Goal: Task Accomplishment & Management: Use online tool/utility

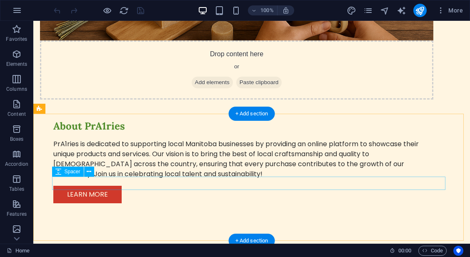
scroll to position [690, 0]
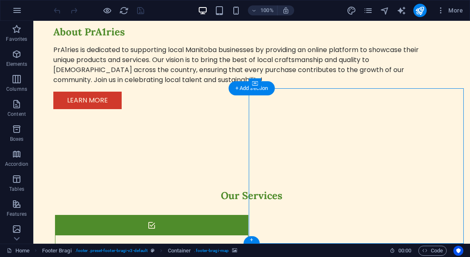
select select "px"
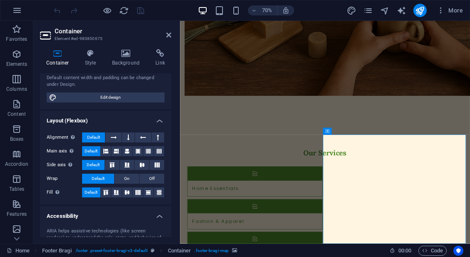
scroll to position [88, 0]
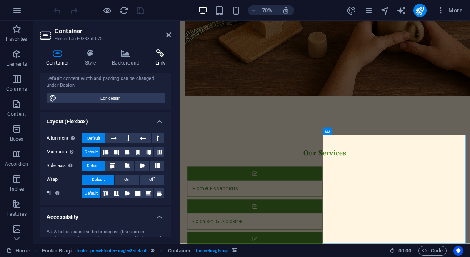
click at [164, 58] on h4 "Link" at bounding box center [160, 58] width 22 height 18
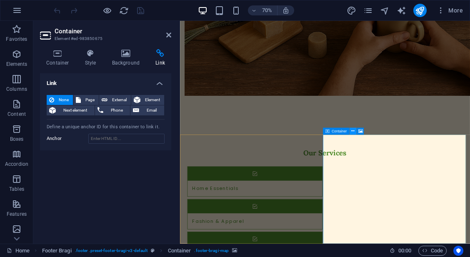
click at [353, 132] on icon at bounding box center [352, 131] width 3 height 6
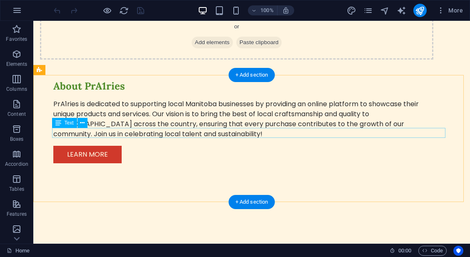
scroll to position [690, 0]
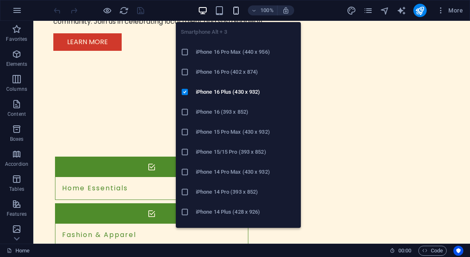
click at [236, 15] on button "button" at bounding box center [236, 10] width 10 height 10
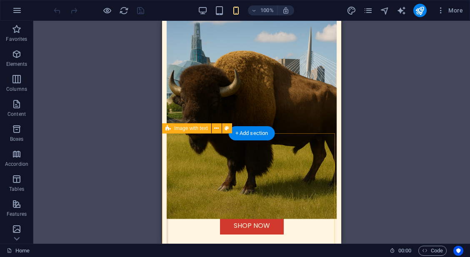
scroll to position [184, 0]
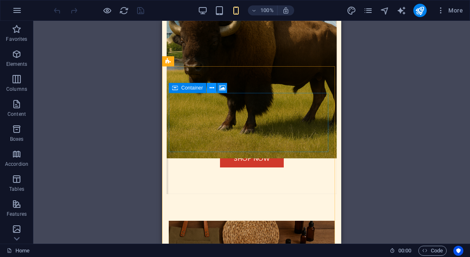
click at [209, 89] on button at bounding box center [212, 88] width 10 height 10
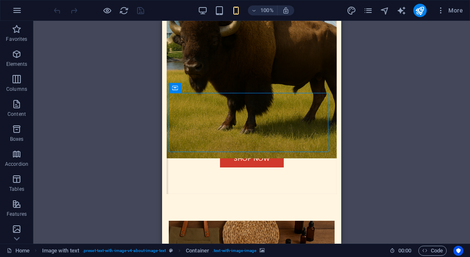
click at [384, 160] on div "Drag here to replace the existing content. Press “Ctrl” if you want to create a…" at bounding box center [251, 132] width 437 height 223
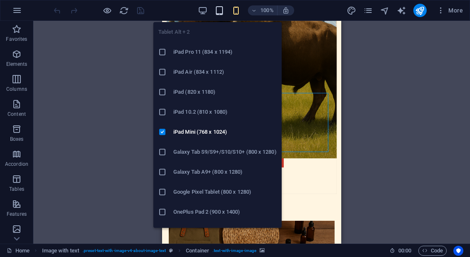
click at [221, 11] on icon "button" at bounding box center [220, 11] width 10 height 10
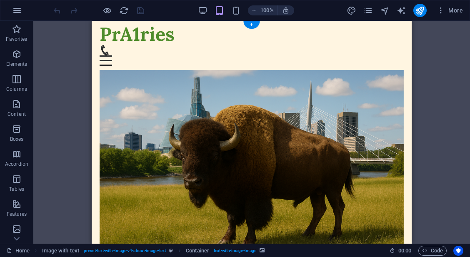
scroll to position [0, 0]
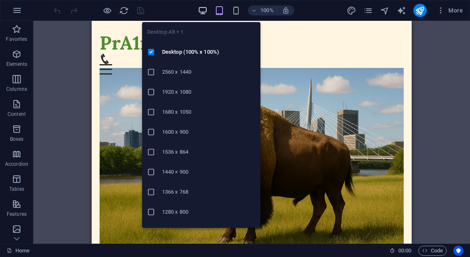
click at [208, 8] on span "button" at bounding box center [203, 11] width 10 height 10
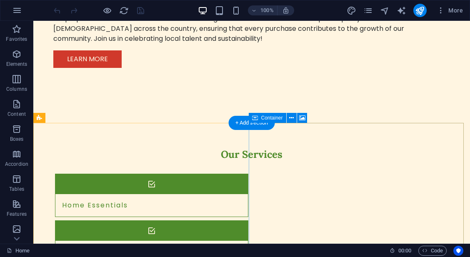
scroll to position [690, 0]
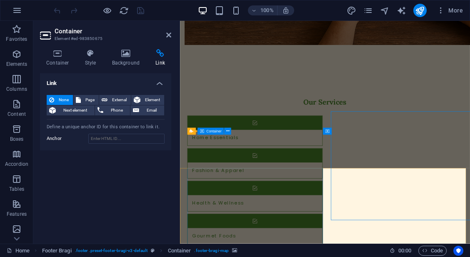
scroll to position [676, 0]
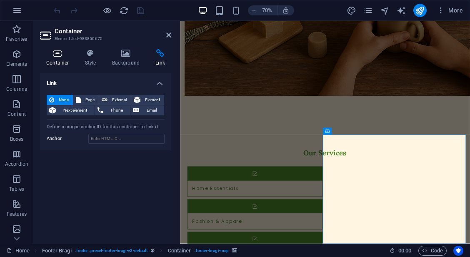
click at [70, 58] on h4 "Container" at bounding box center [59, 58] width 39 height 18
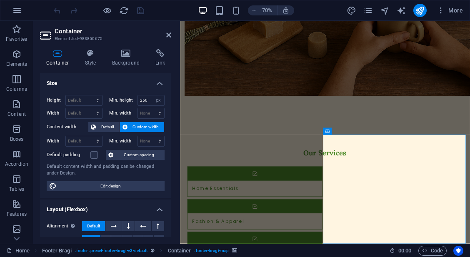
click at [126, 128] on icon at bounding box center [125, 127] width 5 height 10
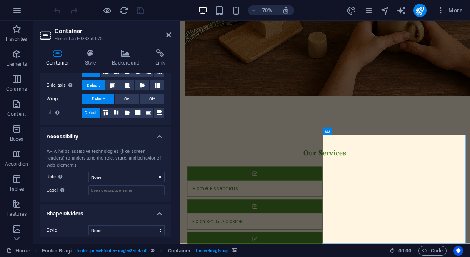
scroll to position [173, 0]
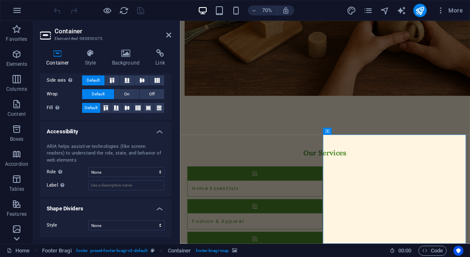
click at [19, 238] on icon at bounding box center [17, 239] width 6 height 4
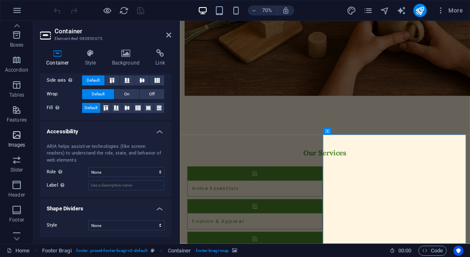
click at [14, 143] on p "Images" at bounding box center [16, 145] width 17 height 7
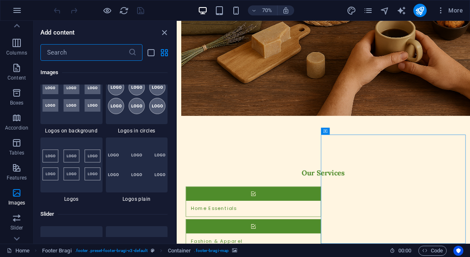
scroll to position [25, 0]
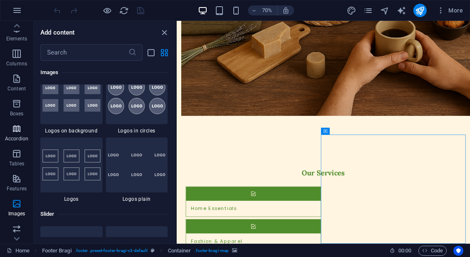
click at [21, 129] on icon "button" at bounding box center [17, 129] width 10 height 10
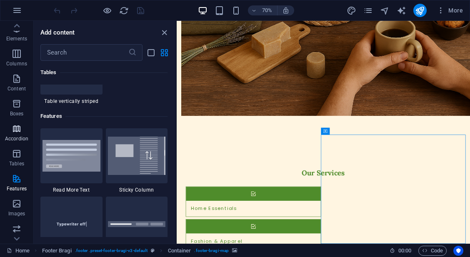
scroll to position [2662, 0]
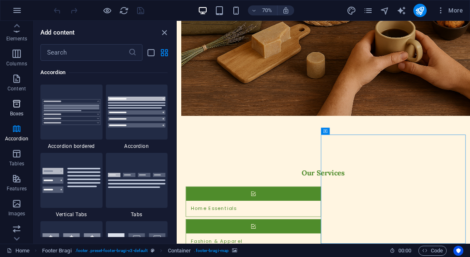
click at [21, 109] on span "Boxes" at bounding box center [16, 109] width 33 height 20
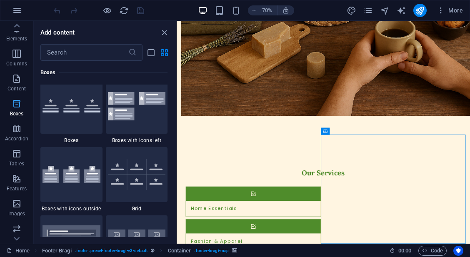
scroll to position [2300, 0]
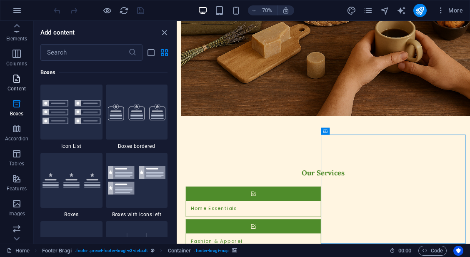
click at [21, 91] on p "Content" at bounding box center [17, 88] width 18 height 7
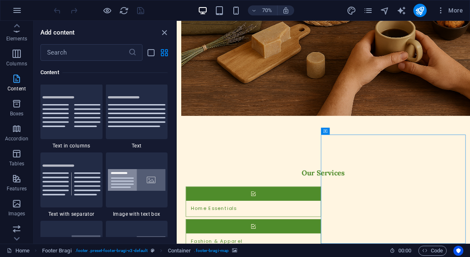
scroll to position [1459, 0]
click at [23, 58] on span "Columns" at bounding box center [16, 59] width 33 height 20
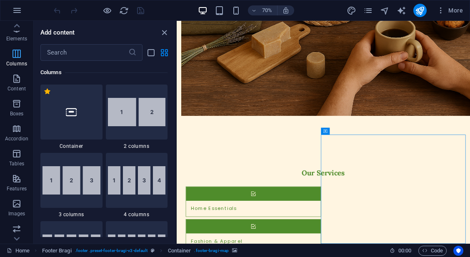
scroll to position [0, 0]
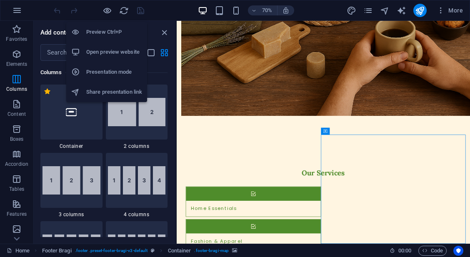
click at [128, 28] on h6 "Preview Ctrl+P" at bounding box center [114, 32] width 56 height 10
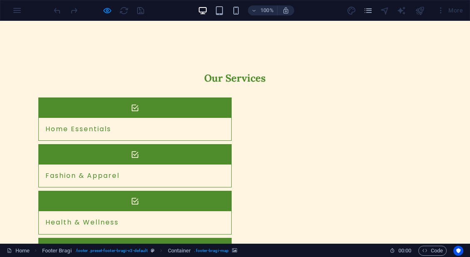
scroll to position [683, 0]
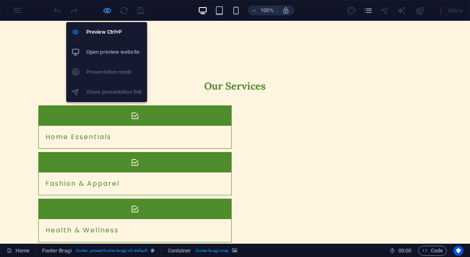
click at [102, 9] on span "button" at bounding box center [107, 11] width 10 height 10
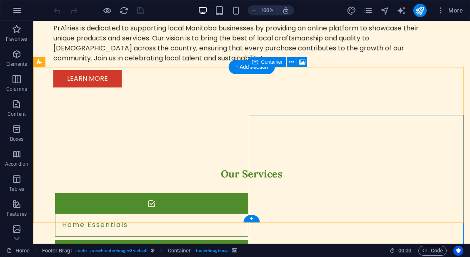
scroll to position [690, 0]
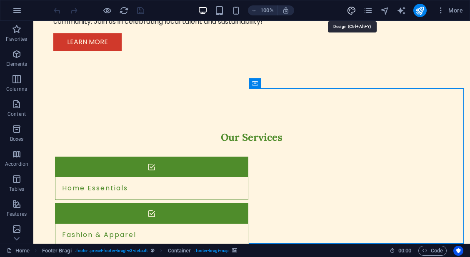
click at [347, 6] on icon "design" at bounding box center [352, 11] width 10 height 10
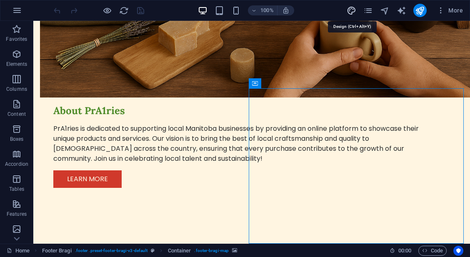
select select "px"
select select "200"
select select "px"
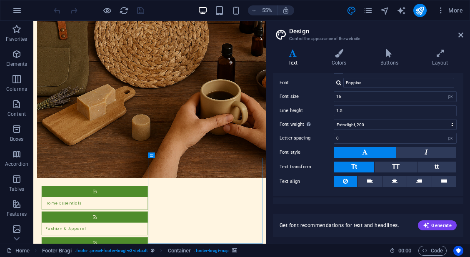
scroll to position [59, 0]
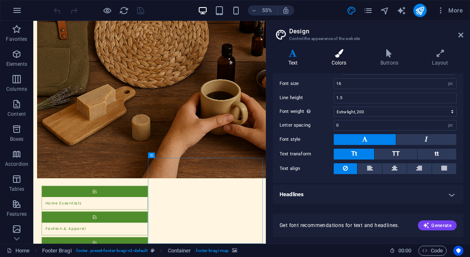
click at [336, 63] on h4 "Colors" at bounding box center [340, 58] width 49 height 18
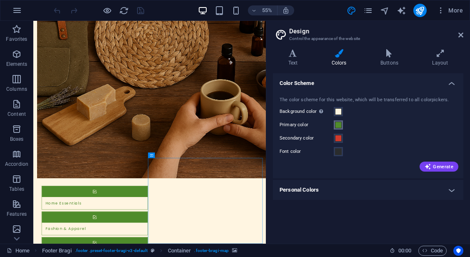
click at [338, 124] on span at bounding box center [338, 125] width 7 height 7
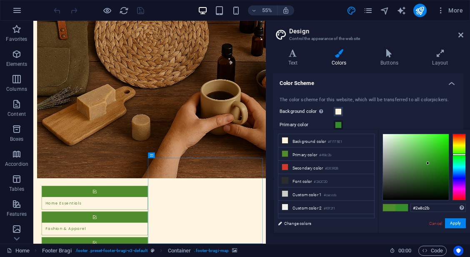
drag, startPoint x: 454, startPoint y: 152, endPoint x: 457, endPoint y: 156, distance: 4.3
click at [457, 156] on div at bounding box center [459, 155] width 13 height 2
click at [458, 158] on div at bounding box center [459, 157] width 13 height 2
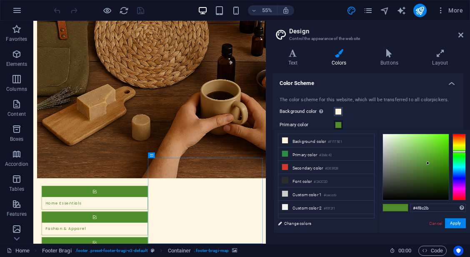
drag, startPoint x: 458, startPoint y: 158, endPoint x: 458, endPoint y: 152, distance: 6.7
click at [458, 152] on div at bounding box center [459, 152] width 13 height 2
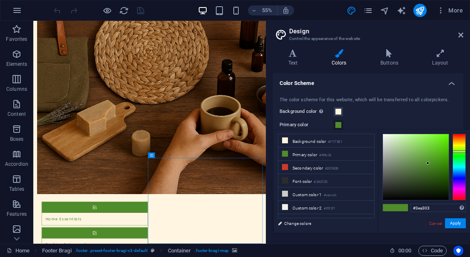
click at [447, 158] on div at bounding box center [416, 167] width 66 height 66
click at [442, 153] on div at bounding box center [416, 167] width 66 height 66
click at [447, 162] on div at bounding box center [416, 167] width 66 height 66
click at [446, 167] on div at bounding box center [416, 167] width 66 height 66
type input "#2b6b06"
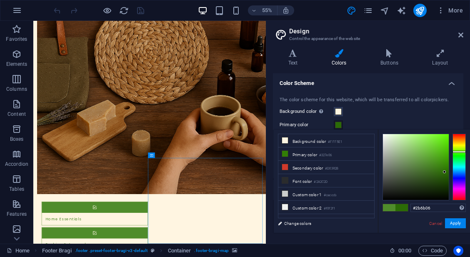
click at [445, 172] on div at bounding box center [416, 167] width 66 height 66
click at [462, 223] on button "Apply" at bounding box center [455, 223] width 21 height 10
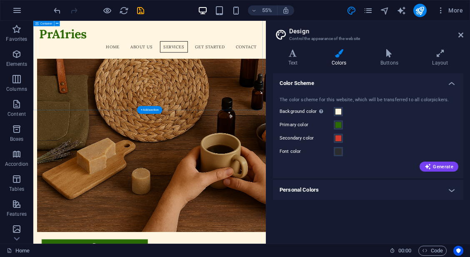
scroll to position [572, 0]
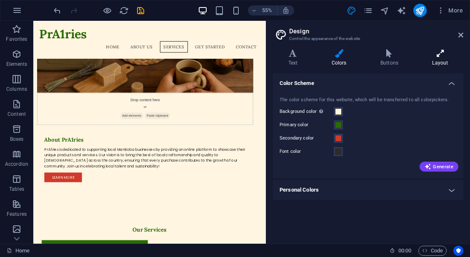
click at [434, 52] on icon at bounding box center [440, 53] width 46 height 8
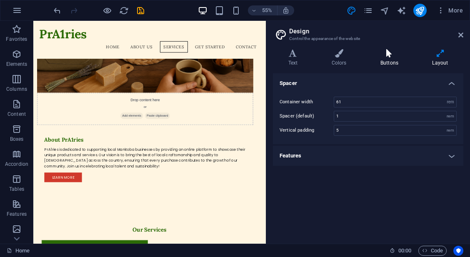
click at [404, 56] on icon at bounding box center [389, 53] width 48 height 8
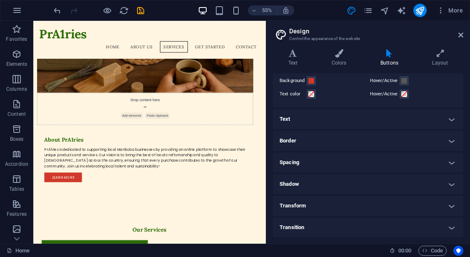
scroll to position [0, 0]
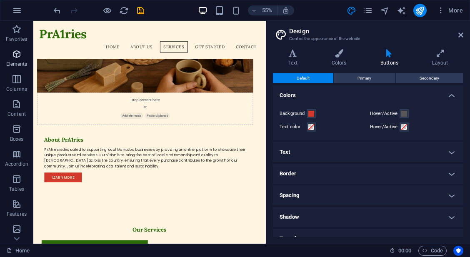
click at [14, 54] on icon "button" at bounding box center [17, 54] width 10 height 10
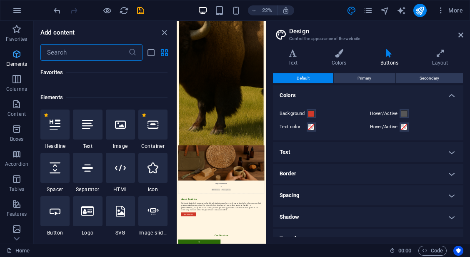
scroll to position [89, 0]
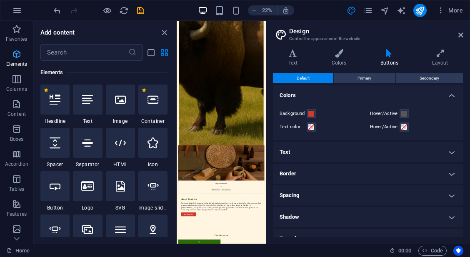
click at [14, 54] on icon "button" at bounding box center [17, 54] width 10 height 10
click at [462, 37] on icon at bounding box center [461, 35] width 5 height 7
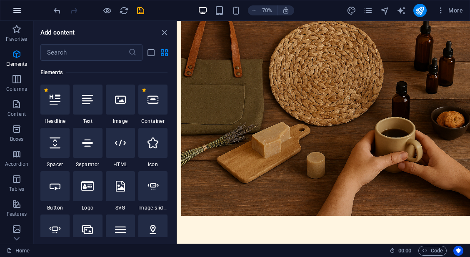
click at [18, 16] on button "button" at bounding box center [17, 10] width 20 height 20
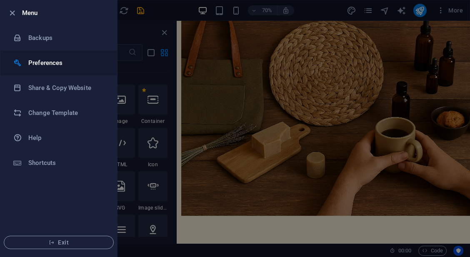
click at [65, 65] on h6 "Preferences" at bounding box center [66, 63] width 77 height 10
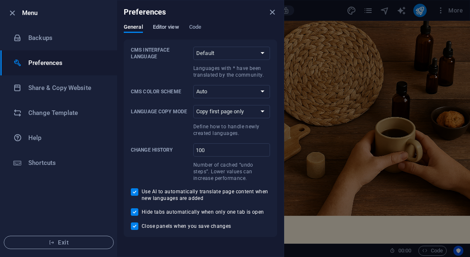
click at [160, 26] on span "Editor view" at bounding box center [166, 28] width 26 height 12
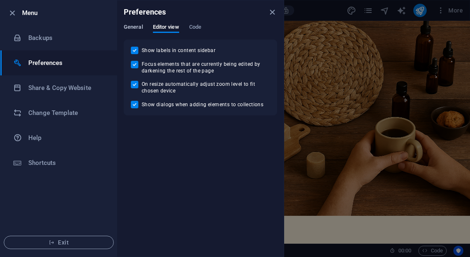
click at [140, 28] on span "General" at bounding box center [133, 28] width 19 height 12
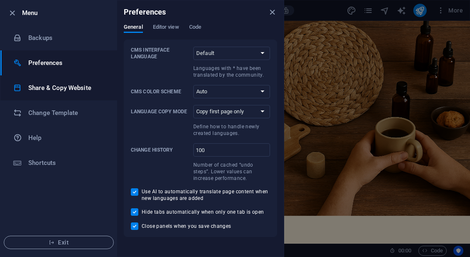
click at [69, 93] on h6 "Share & Copy Website" at bounding box center [66, 88] width 77 height 10
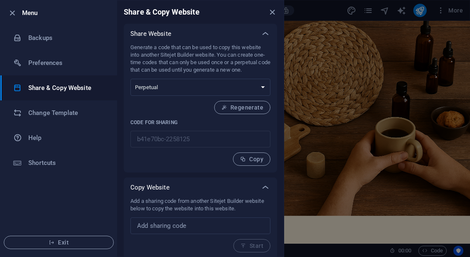
scroll to position [3, 0]
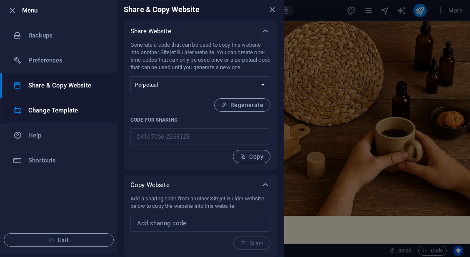
click at [66, 113] on h6 "Change Template" at bounding box center [66, 110] width 77 height 10
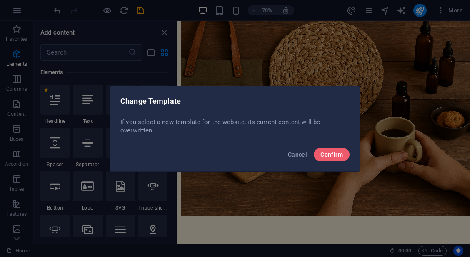
scroll to position [0, 0]
click at [295, 157] on span "Cancel" at bounding box center [297, 154] width 19 height 7
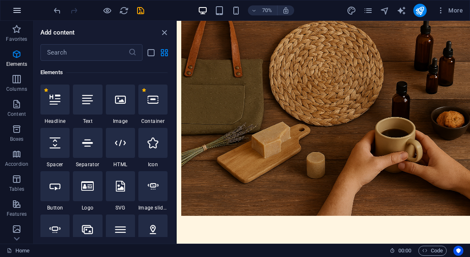
click at [9, 10] on button "button" at bounding box center [17, 10] width 20 height 20
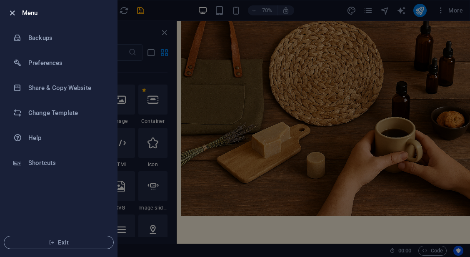
click at [13, 13] on icon "button" at bounding box center [13, 13] width 10 height 10
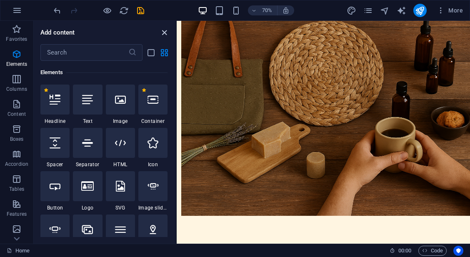
click at [168, 36] on icon "close panel" at bounding box center [165, 33] width 10 height 10
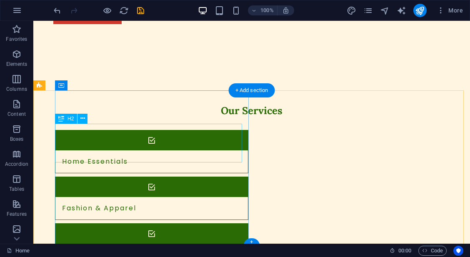
scroll to position [690, 0]
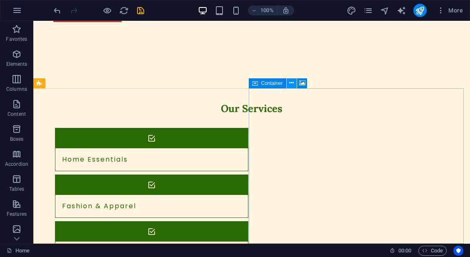
click at [292, 84] on icon at bounding box center [291, 83] width 5 height 9
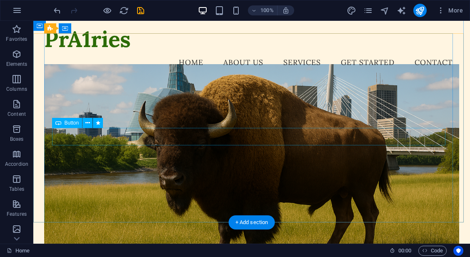
scroll to position [0, 0]
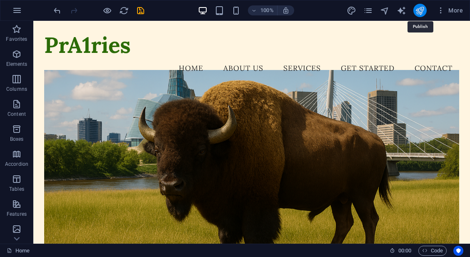
click at [419, 10] on icon "publish" at bounding box center [420, 11] width 10 height 10
click at [422, 14] on icon "publish" at bounding box center [420, 11] width 10 height 10
